Goal: Use online tool/utility: Utilize a website feature to perform a specific function

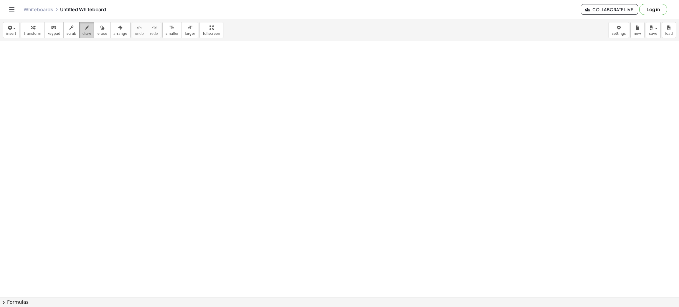
click at [83, 32] on span "draw" at bounding box center [87, 34] width 9 height 4
drag, startPoint x: 170, startPoint y: 67, endPoint x: 157, endPoint y: 244, distance: 177.7
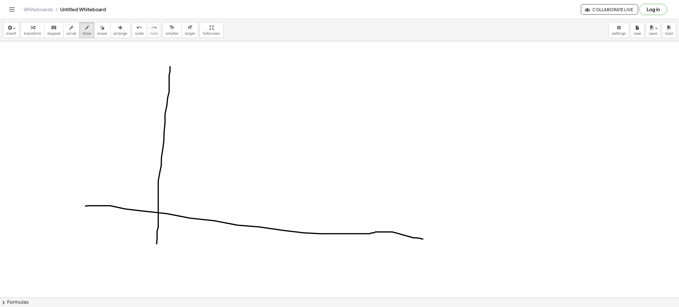
drag, startPoint x: 85, startPoint y: 206, endPoint x: 423, endPoint y: 239, distance: 339.2
drag, startPoint x: 155, startPoint y: 80, endPoint x: 180, endPoint y: 77, distance: 25.0
drag, startPoint x: 195, startPoint y: 96, endPoint x: 203, endPoint y: 60, distance: 37.1
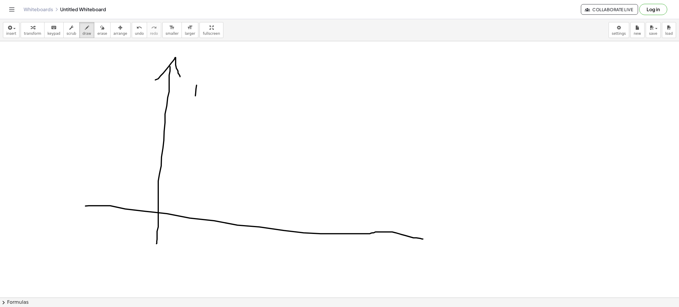
drag, startPoint x: 192, startPoint y: 67, endPoint x: 209, endPoint y: 72, distance: 18.4
drag, startPoint x: 213, startPoint y: 78, endPoint x: 229, endPoint y: 70, distance: 18.2
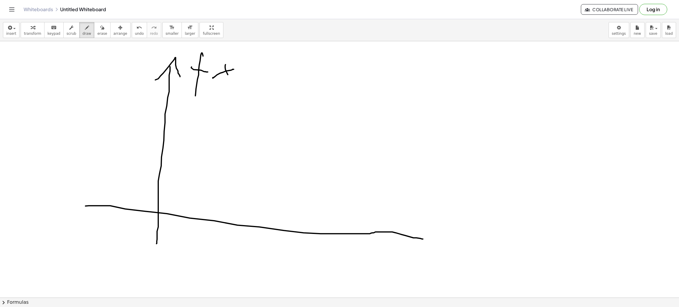
drag, startPoint x: 226, startPoint y: 65, endPoint x: 213, endPoint y: 63, distance: 12.2
drag, startPoint x: 222, startPoint y: 60, endPoint x: 219, endPoint y: 93, distance: 33.2
drag, startPoint x: 238, startPoint y: 63, endPoint x: 249, endPoint y: 106, distance: 44.7
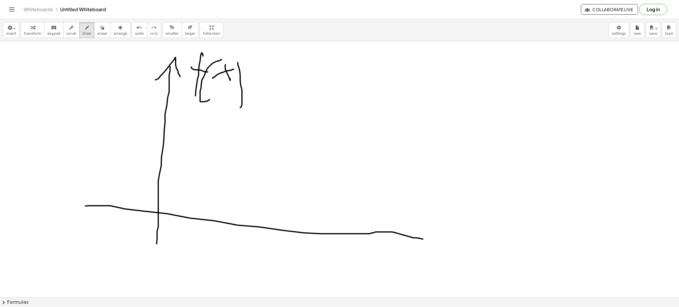
drag, startPoint x: 426, startPoint y: 229, endPoint x: 412, endPoint y: 252, distance: 27.0
drag, startPoint x: 442, startPoint y: 254, endPoint x: 455, endPoint y: 244, distance: 16.8
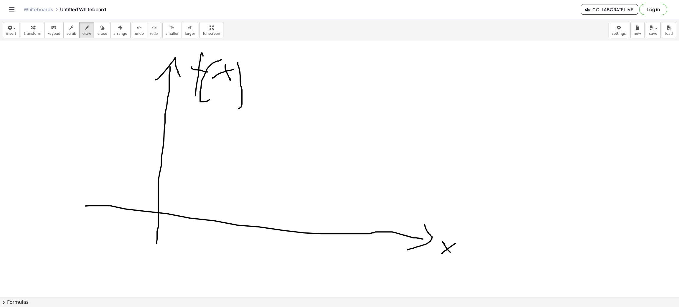
drag, startPoint x: 443, startPoint y: 242, endPoint x: 457, endPoint y: 257, distance: 20.9
drag, startPoint x: 165, startPoint y: 240, endPoint x: 337, endPoint y: 165, distance: 187.3
drag, startPoint x: 122, startPoint y: 148, endPoint x: 154, endPoint y: 153, distance: 32.2
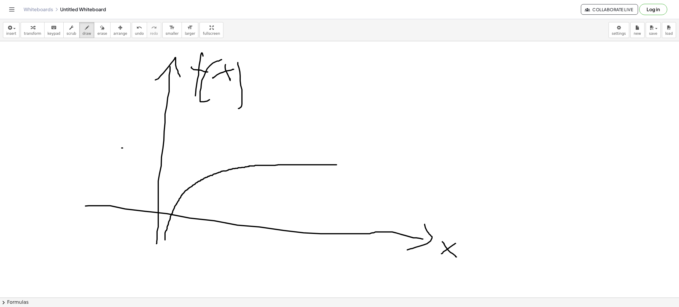
drag, startPoint x: 160, startPoint y: 153, endPoint x: 167, endPoint y: 153, distance: 7.4
drag, startPoint x: 192, startPoint y: 157, endPoint x: 203, endPoint y: 157, distance: 10.6
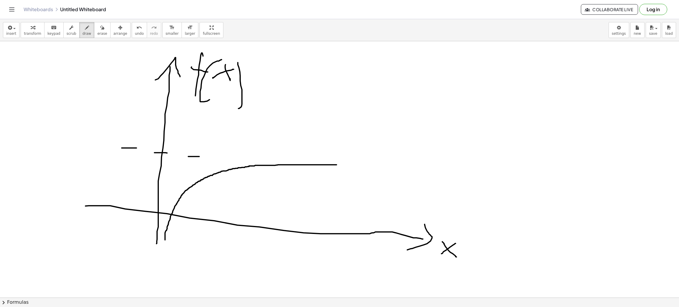
drag, startPoint x: 248, startPoint y: 157, endPoint x: 280, endPoint y: 157, distance: 32.1
drag, startPoint x: 284, startPoint y: 157, endPoint x: 301, endPoint y: 157, distance: 17.1
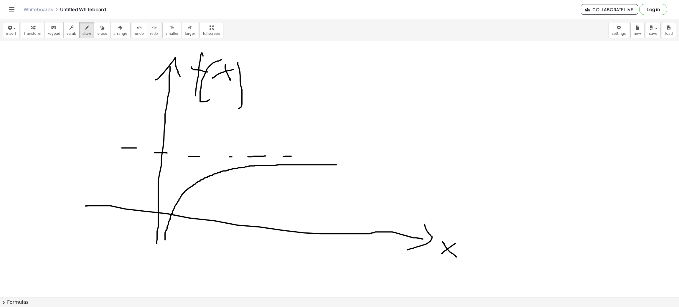
drag, startPoint x: 310, startPoint y: 157, endPoint x: 316, endPoint y: 157, distance: 5.6
drag, startPoint x: 333, startPoint y: 158, endPoint x: 340, endPoint y: 159, distance: 6.8
drag, startPoint x: 93, startPoint y: 149, endPoint x: 94, endPoint y: 129, distance: 20.4
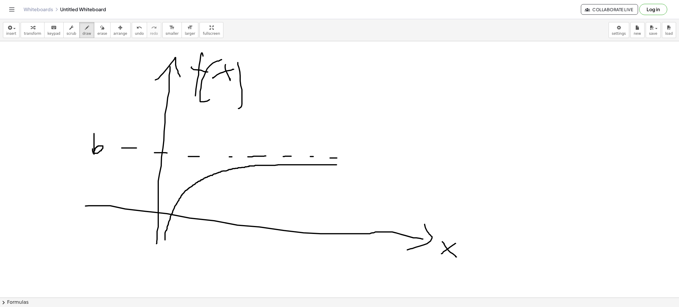
drag, startPoint x: 289, startPoint y: 87, endPoint x: 310, endPoint y: 47, distance: 45.8
drag, startPoint x: 294, startPoint y: 65, endPoint x: 320, endPoint y: 72, distance: 27.4
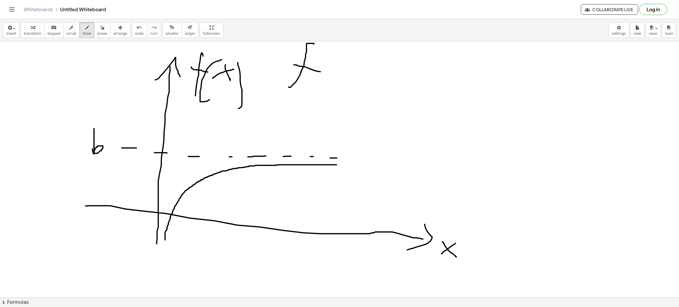
drag, startPoint x: 332, startPoint y: 80, endPoint x: 339, endPoint y: 78, distance: 7.7
drag, startPoint x: 331, startPoint y: 75, endPoint x: 339, endPoint y: 87, distance: 14.5
drag, startPoint x: 326, startPoint y: 68, endPoint x: 336, endPoint y: 87, distance: 21.1
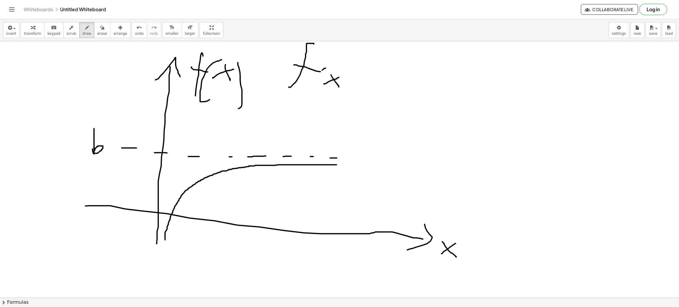
drag, startPoint x: 347, startPoint y: 96, endPoint x: 352, endPoint y: 97, distance: 5.3
drag, startPoint x: 358, startPoint y: 83, endPoint x: 365, endPoint y: 81, distance: 7.8
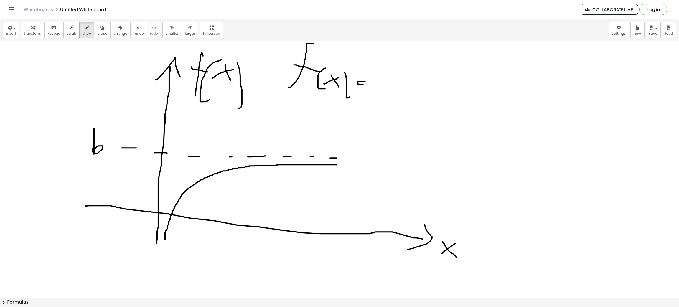
drag, startPoint x: 358, startPoint y: 84, endPoint x: 365, endPoint y: 85, distance: 6.5
drag, startPoint x: 378, startPoint y: 83, endPoint x: 338, endPoint y: 103, distance: 45.2
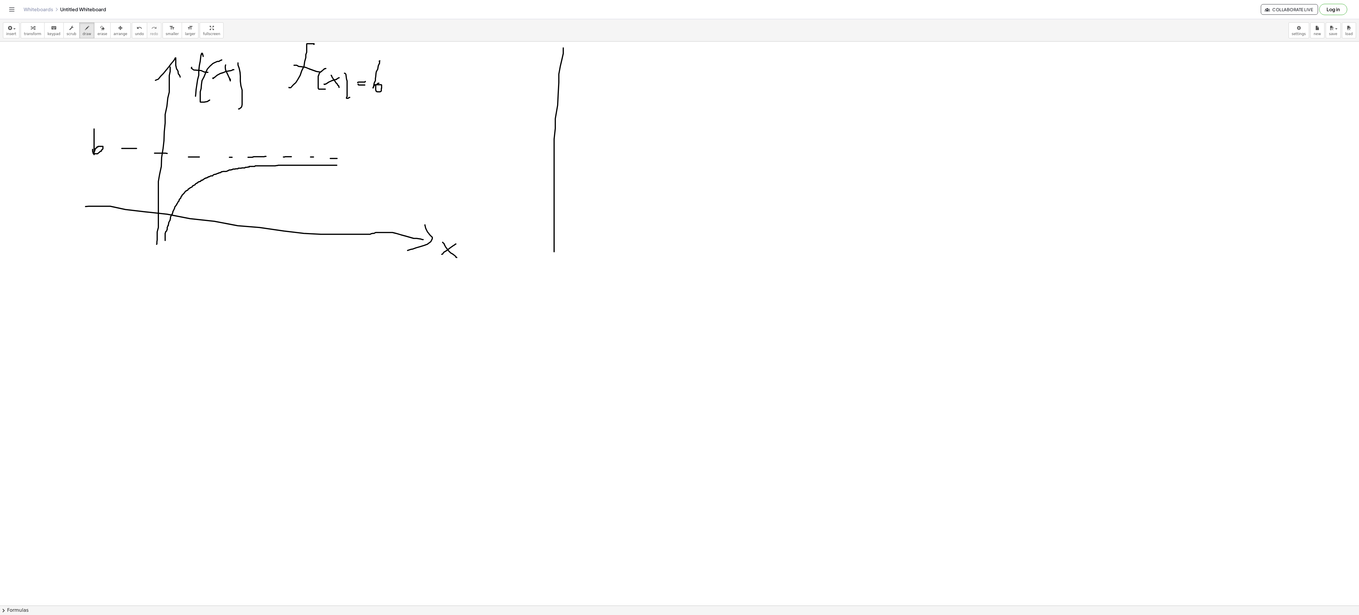
drag, startPoint x: 563, startPoint y: 51, endPoint x: 554, endPoint y: 253, distance: 202.5
drag, startPoint x: 512, startPoint y: 245, endPoint x: 912, endPoint y: 305, distance: 404.7
drag, startPoint x: 555, startPoint y: 249, endPoint x: 555, endPoint y: 352, distance: 103.2
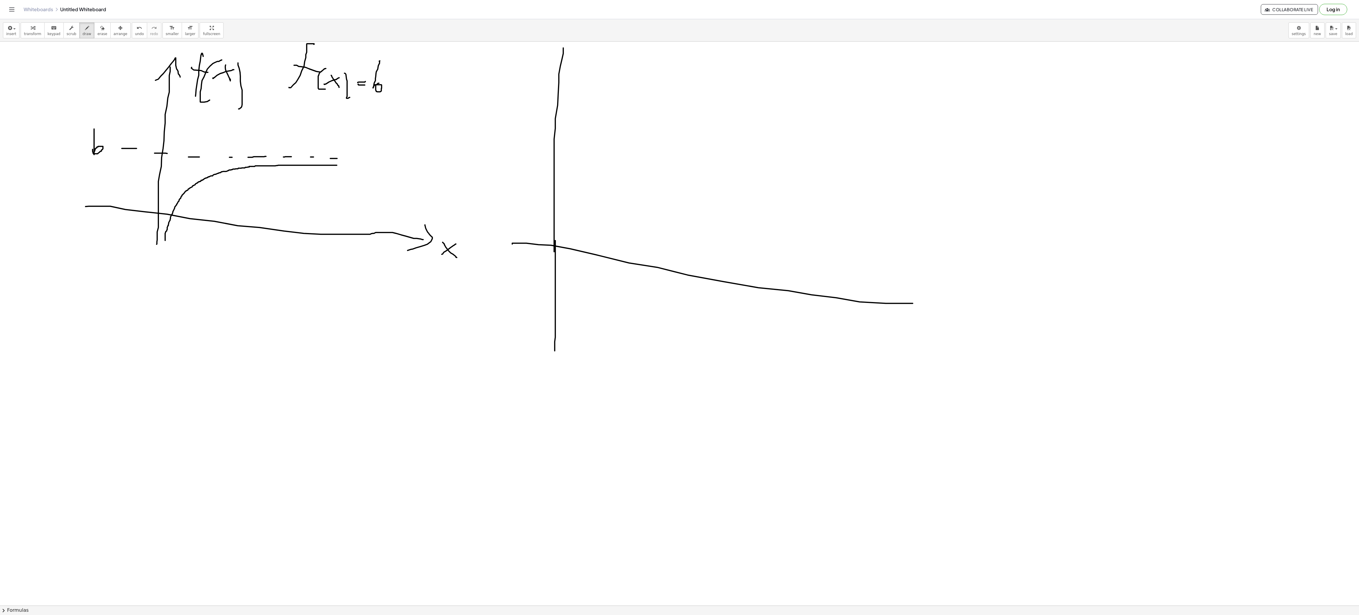
drag, startPoint x: 899, startPoint y: 290, endPoint x: 876, endPoint y: 319, distance: 36.7
drag, startPoint x: 551, startPoint y: 78, endPoint x: 605, endPoint y: 94, distance: 56.2
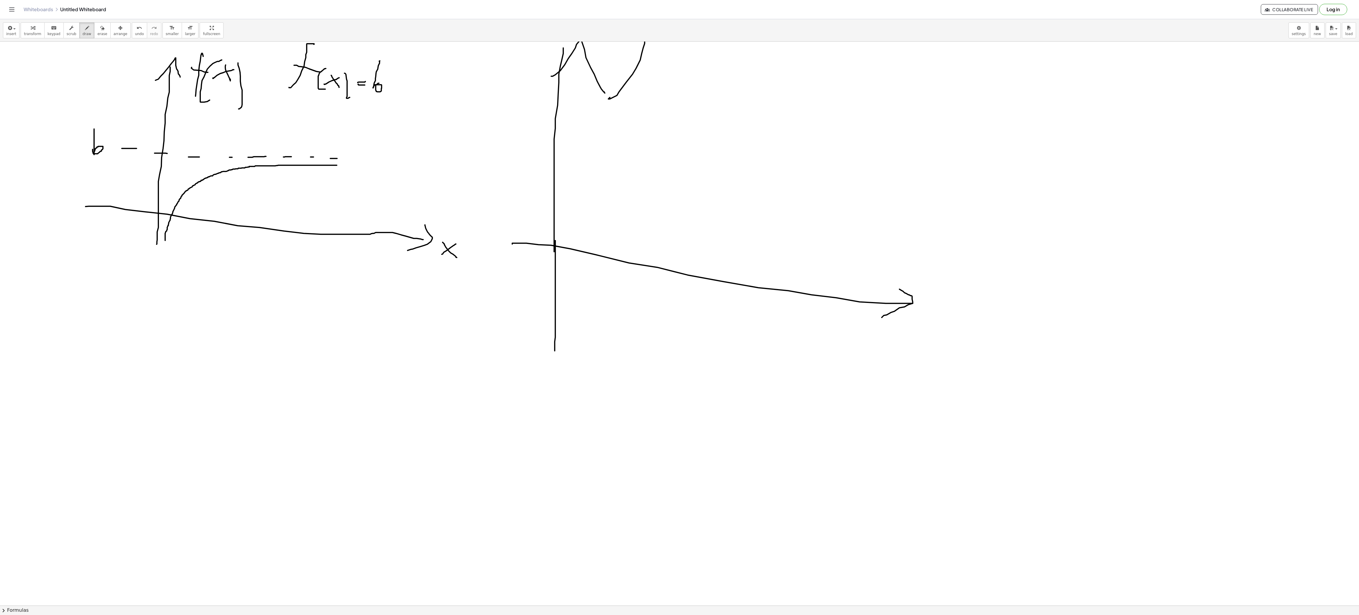
drag, startPoint x: 608, startPoint y: 100, endPoint x: 647, endPoint y: 51, distance: 63.0
drag, startPoint x: 623, startPoint y: 70, endPoint x: 661, endPoint y: 80, distance: 39.3
drag, startPoint x: 664, startPoint y: 95, endPoint x: 684, endPoint y: 84, distance: 22.9
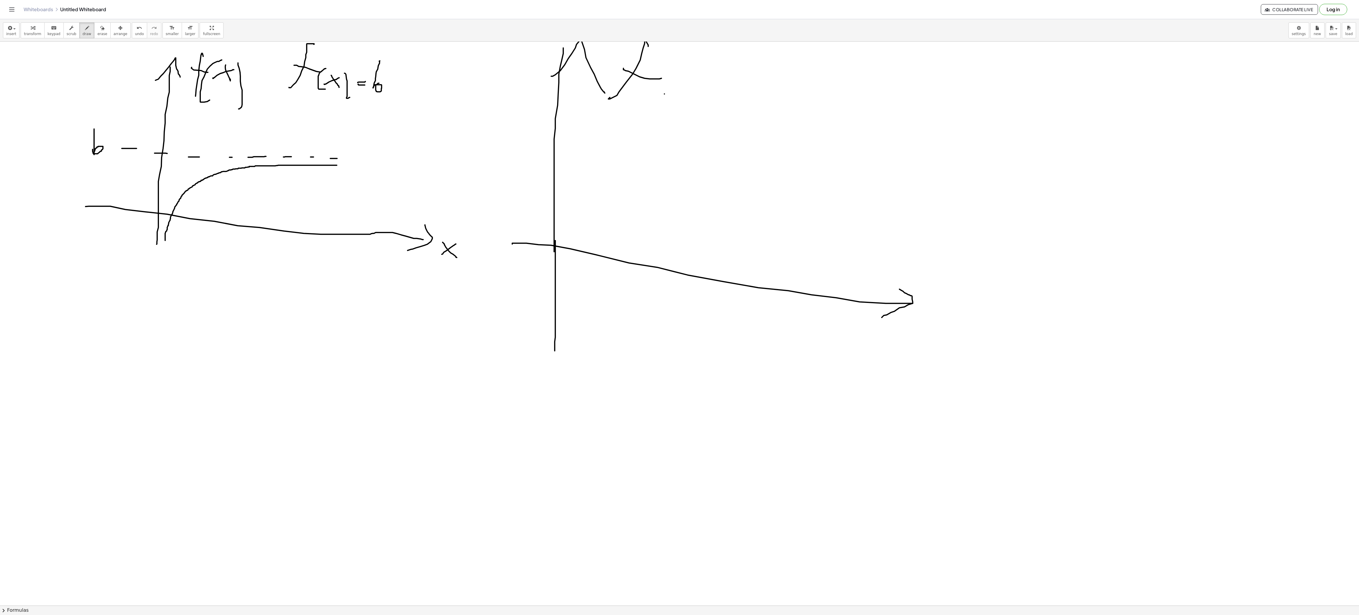
drag, startPoint x: 655, startPoint y: 88, endPoint x: 681, endPoint y: 100, distance: 28.9
drag, startPoint x: 693, startPoint y: 90, endPoint x: 690, endPoint y: 111, distance: 20.8
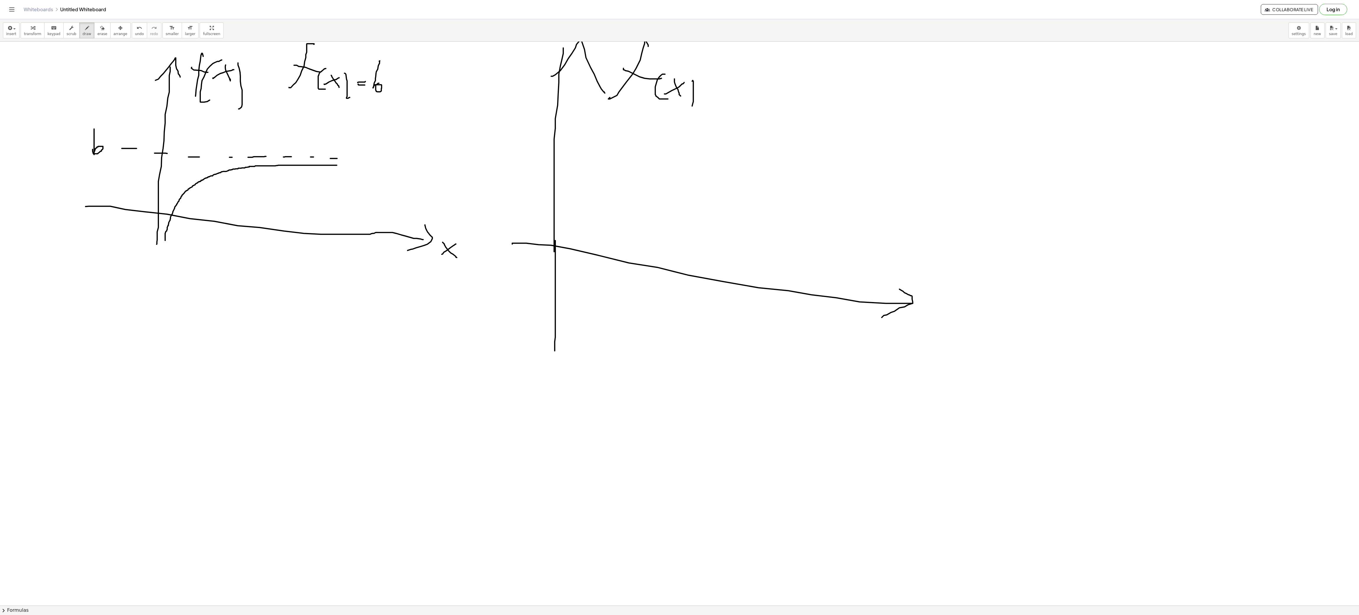
drag, startPoint x: 611, startPoint y: 336, endPoint x: 824, endPoint y: 68, distance: 342.6
drag, startPoint x: 838, startPoint y: 68, endPoint x: 834, endPoint y: 97, distance: 28.5
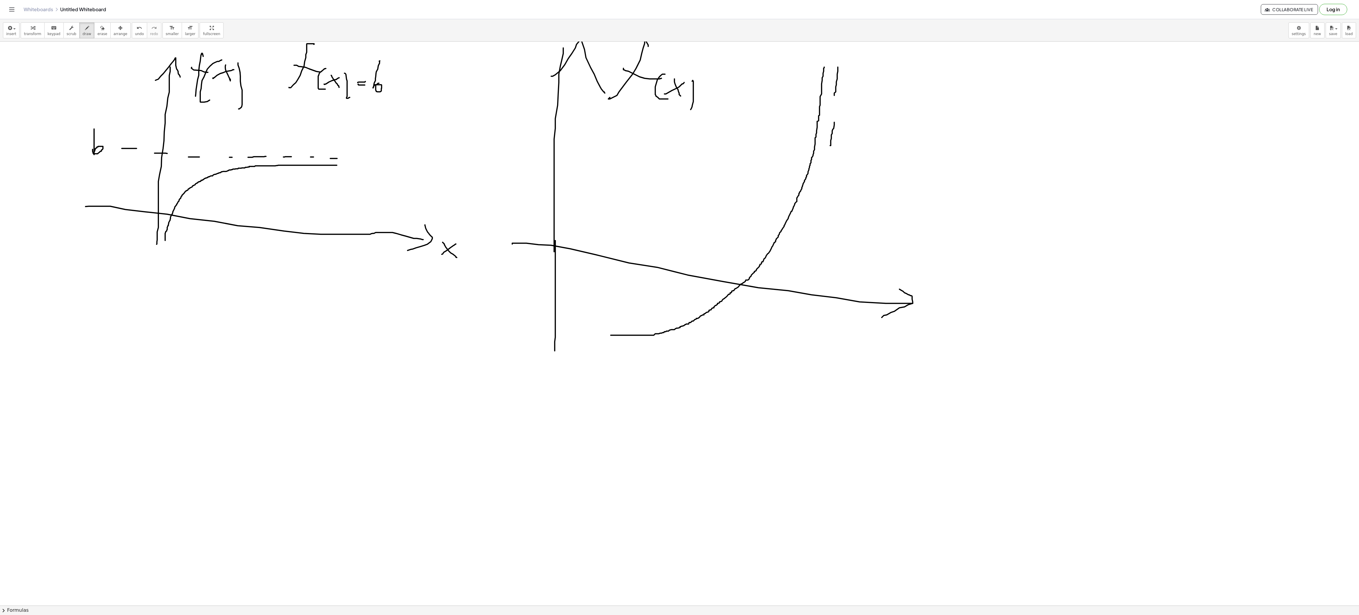
drag, startPoint x: 834, startPoint y: 124, endPoint x: 826, endPoint y: 160, distance: 37.8
drag, startPoint x: 829, startPoint y: 170, endPoint x: 826, endPoint y: 192, distance: 22.9
drag, startPoint x: 826, startPoint y: 218, endPoint x: 824, endPoint y: 245, distance: 27.8
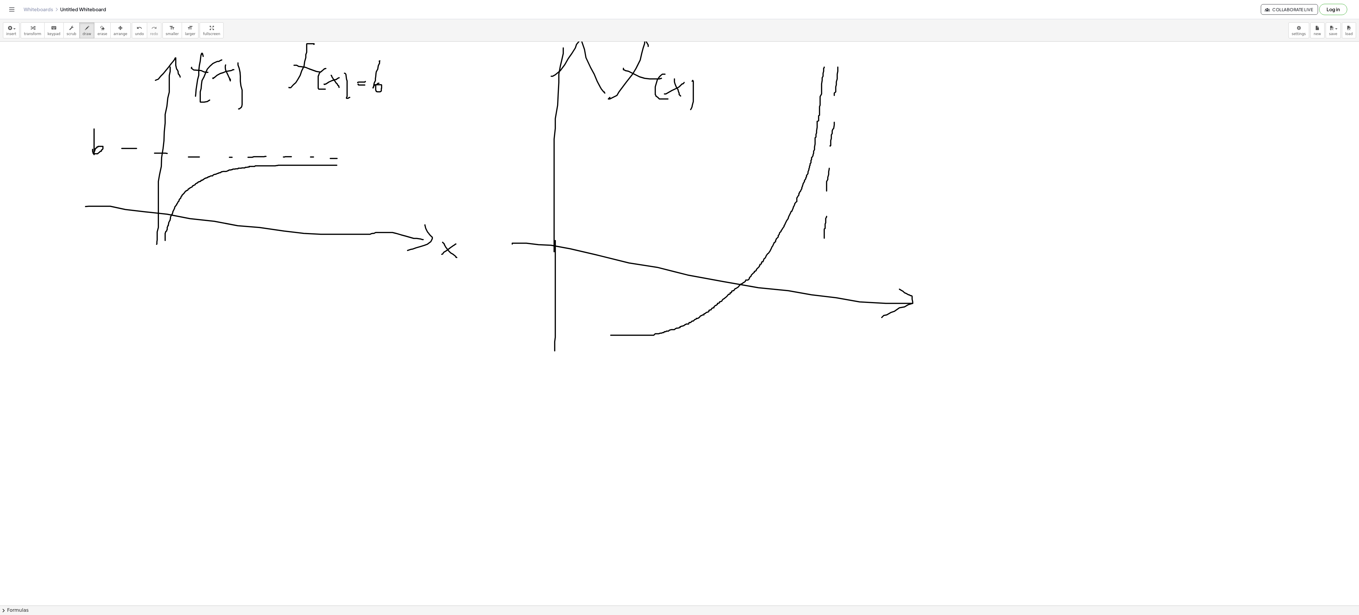
drag, startPoint x: 823, startPoint y: 262, endPoint x: 823, endPoint y: 282, distance: 19.8
drag, startPoint x: 822, startPoint y: 317, endPoint x: 820, endPoint y: 332, distance: 15.1
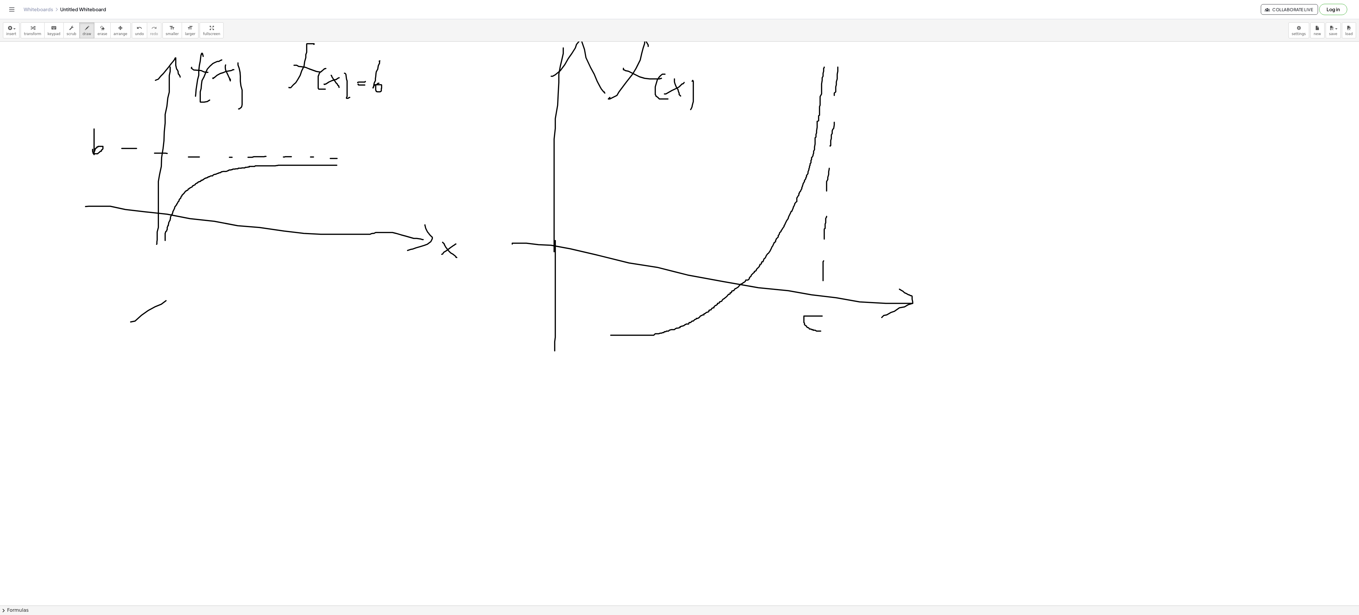
drag, startPoint x: 131, startPoint y: 323, endPoint x: 177, endPoint y: 295, distance: 53.7
drag, startPoint x: 147, startPoint y: 295, endPoint x: 175, endPoint y: 329, distance: 44.6
drag, startPoint x: 189, startPoint y: 312, endPoint x: 225, endPoint y: 309, distance: 36.4
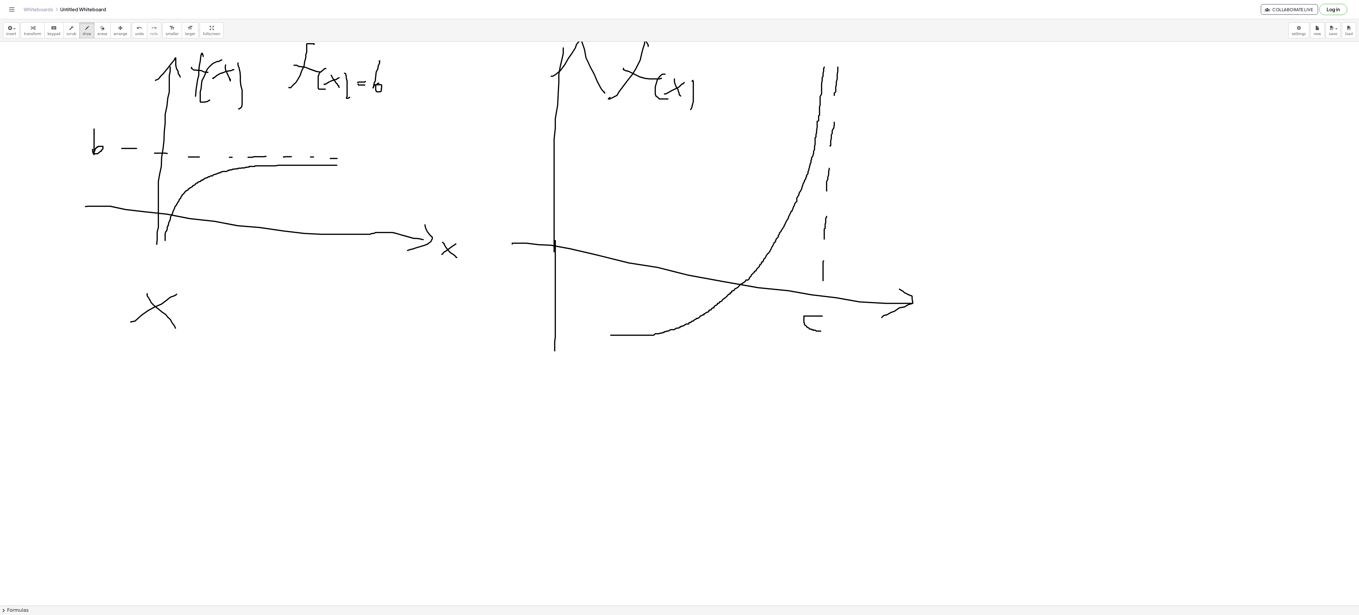
drag, startPoint x: 224, startPoint y: 297, endPoint x: 231, endPoint y: 320, distance: 23.6
drag, startPoint x: 242, startPoint y: 317, endPoint x: 259, endPoint y: 318, distance: 17.8
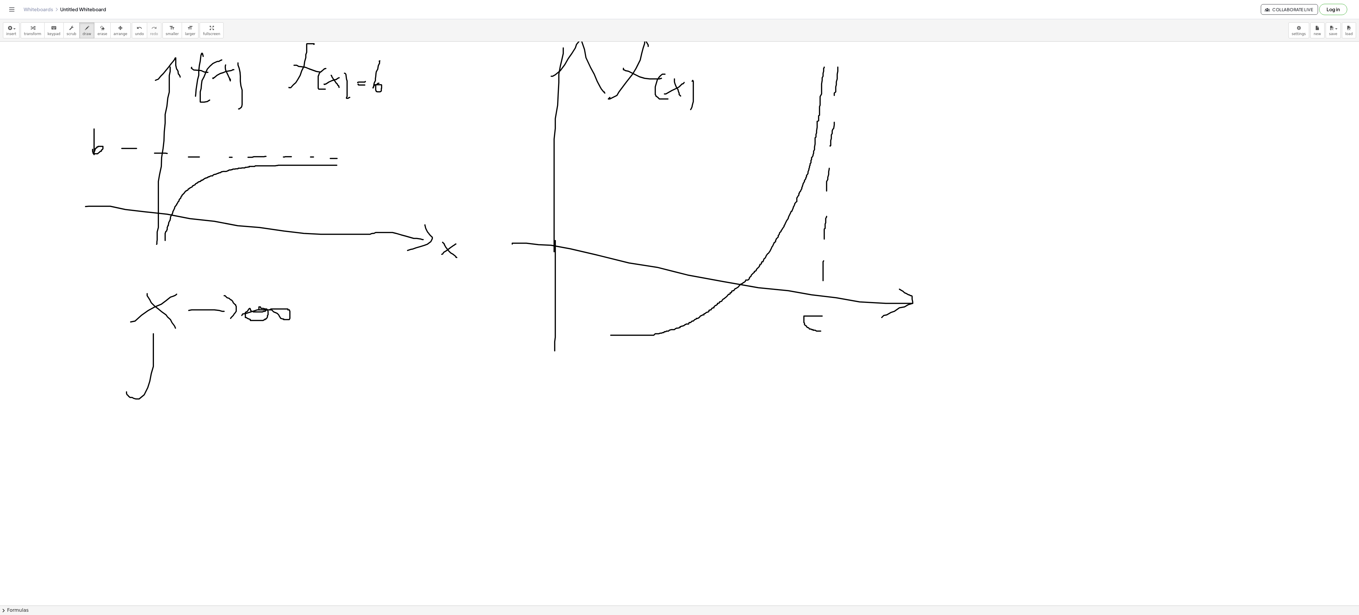
drag, startPoint x: 139, startPoint y: 400, endPoint x: 172, endPoint y: 344, distance: 64.6
drag, startPoint x: 149, startPoint y: 377, endPoint x: 169, endPoint y: 381, distance: 20.1
drag, startPoint x: 170, startPoint y: 387, endPoint x: 193, endPoint y: 378, distance: 25.1
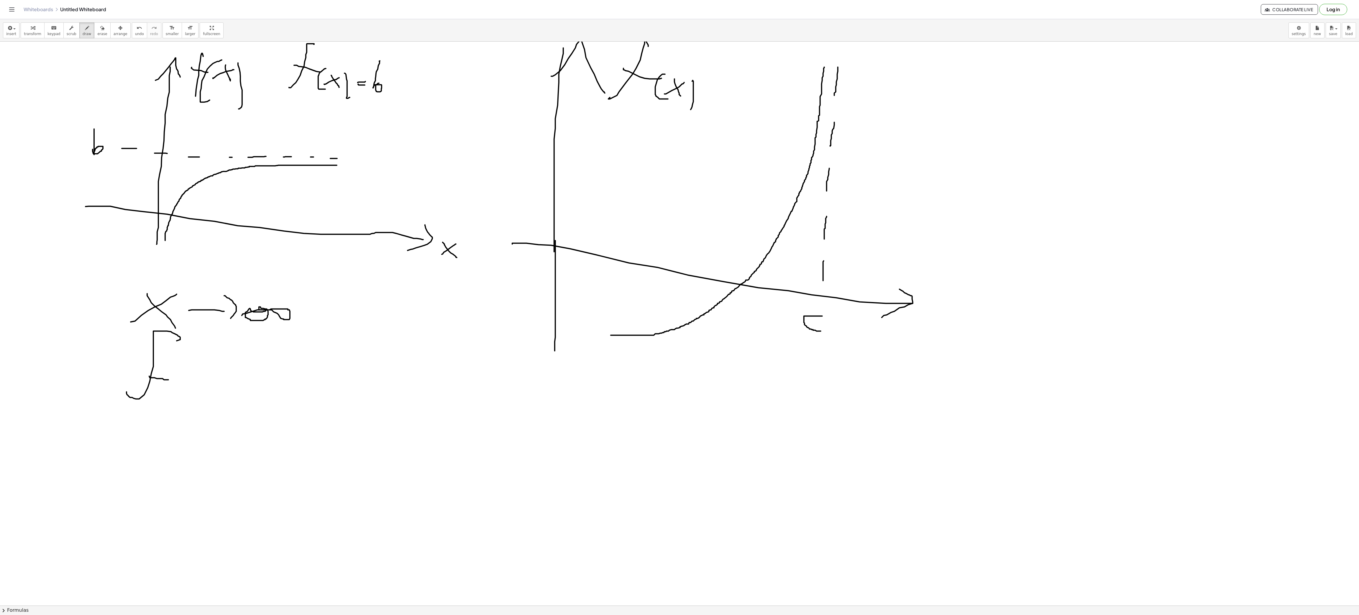
drag, startPoint x: 193, startPoint y: 403, endPoint x: 191, endPoint y: 373, distance: 30.5
drag, startPoint x: 181, startPoint y: 370, endPoint x: 197, endPoint y: 395, distance: 29.8
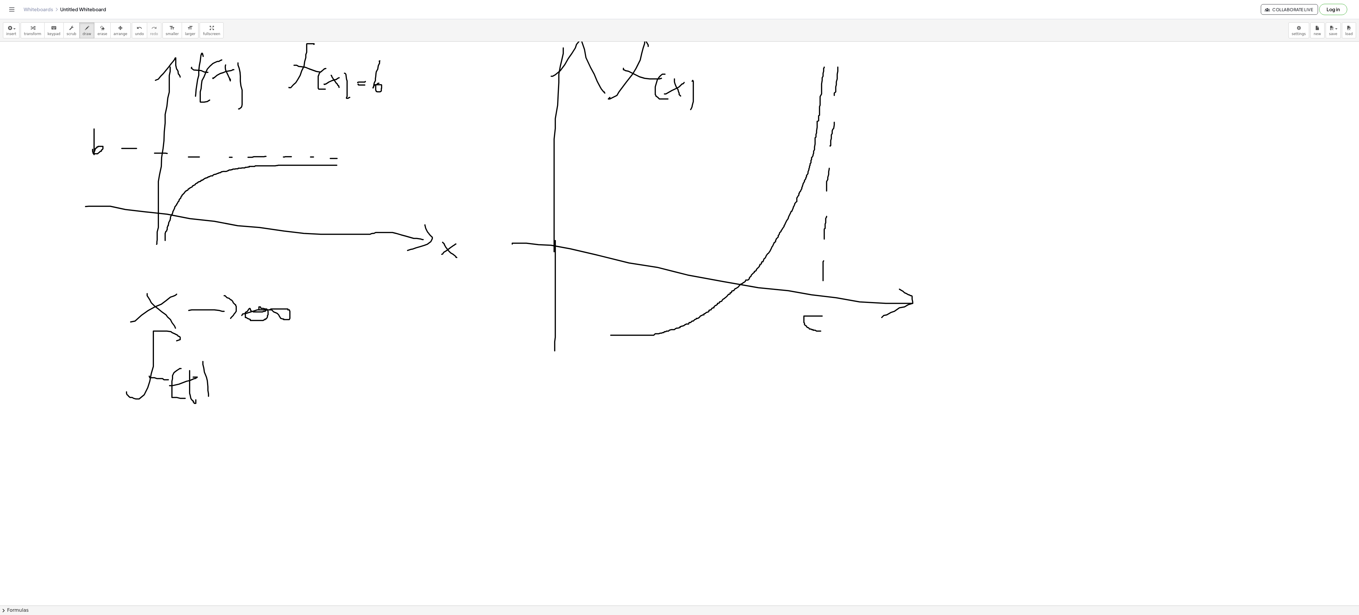
drag, startPoint x: 203, startPoint y: 363, endPoint x: 230, endPoint y: 397, distance: 43.2
drag, startPoint x: 245, startPoint y: 392, endPoint x: 280, endPoint y: 389, distance: 34.9
drag, startPoint x: 284, startPoint y: 393, endPoint x: 279, endPoint y: 399, distance: 8.2
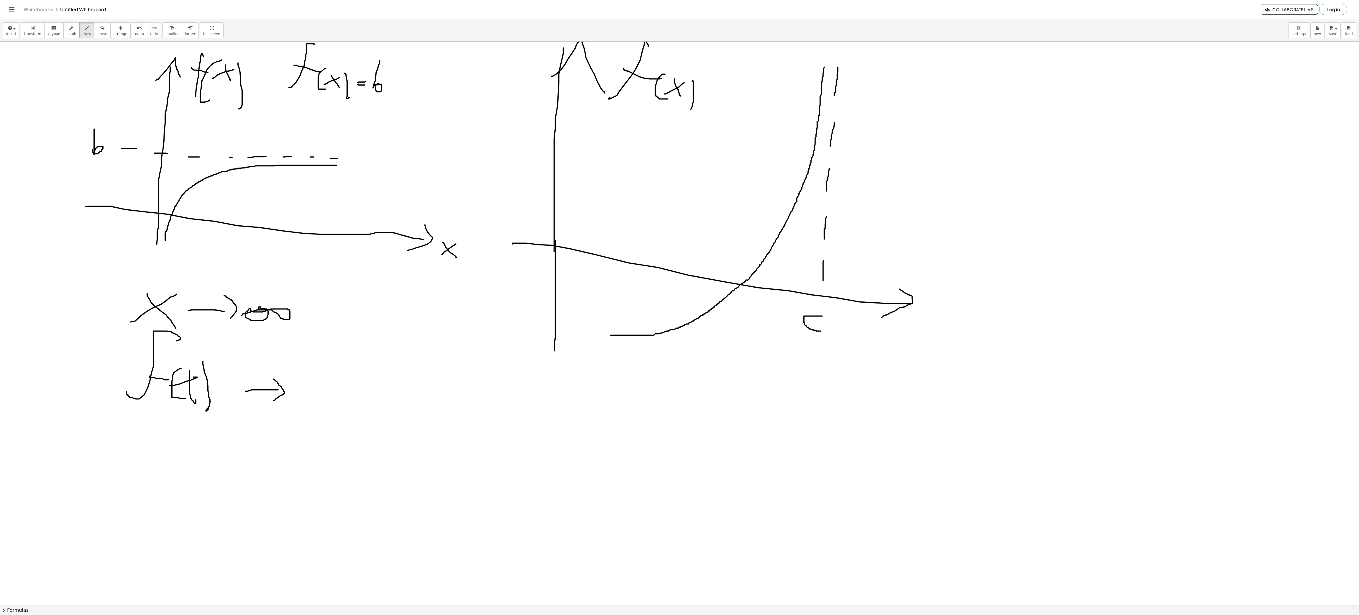
drag
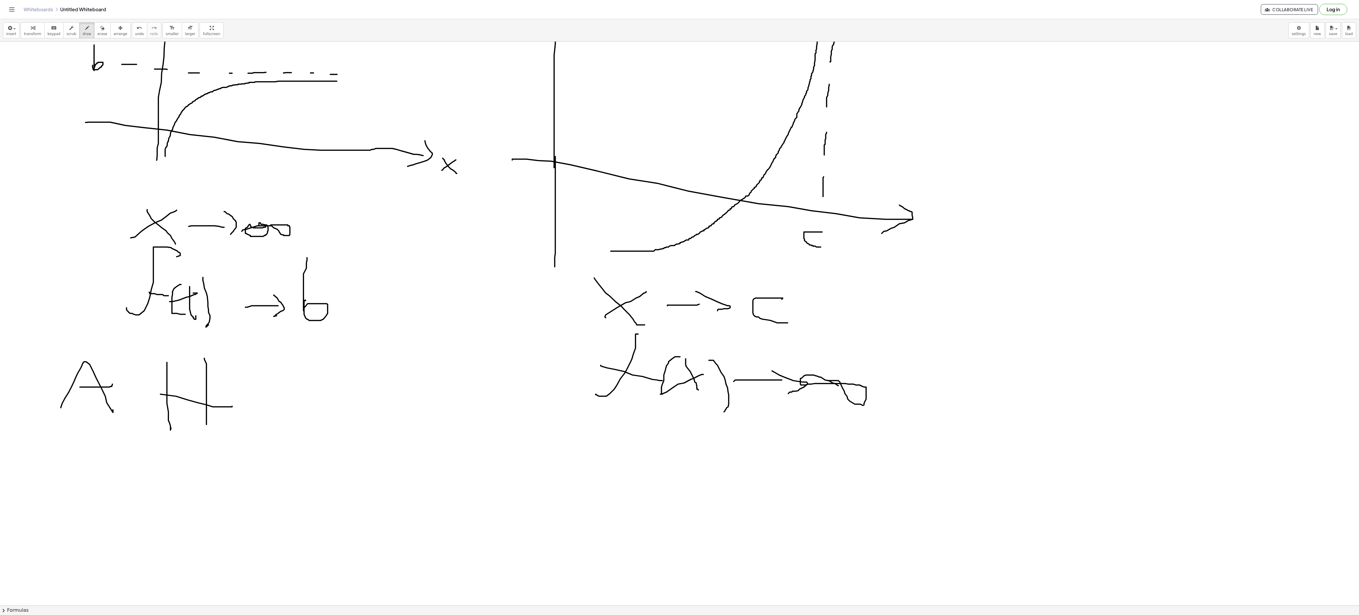
scroll to position [88, 0]
